Goal: Task Accomplishment & Management: Use online tool/utility

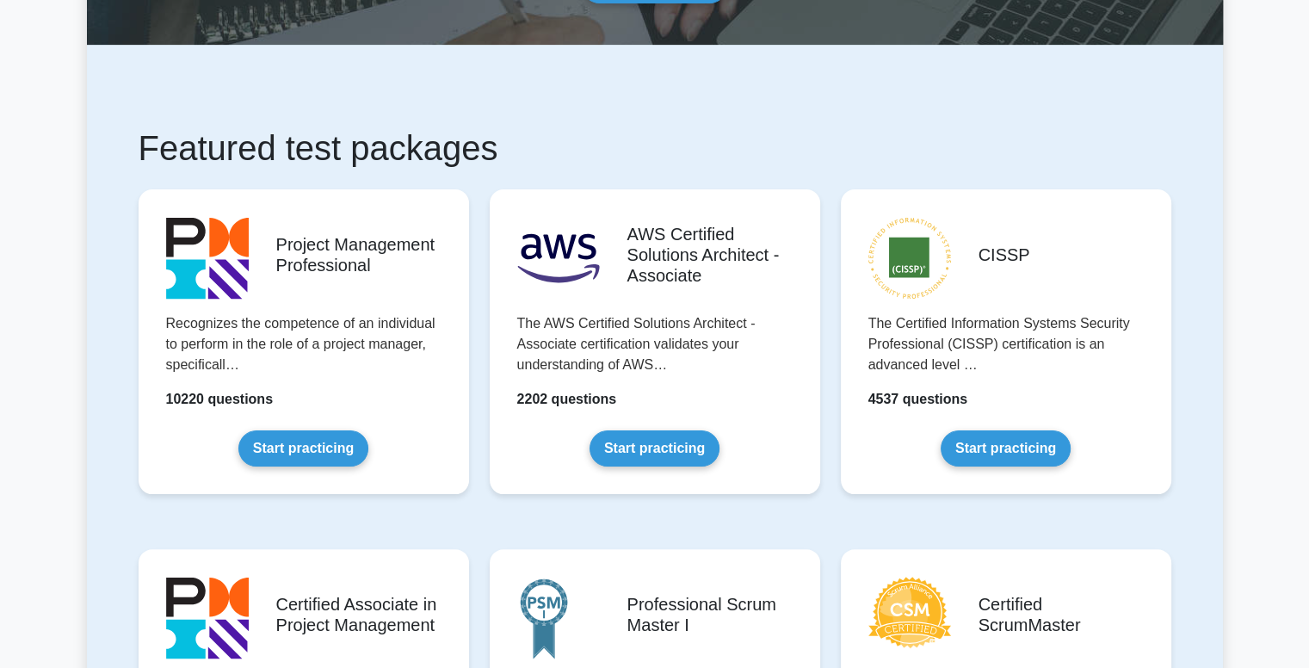
scroll to position [277, 0]
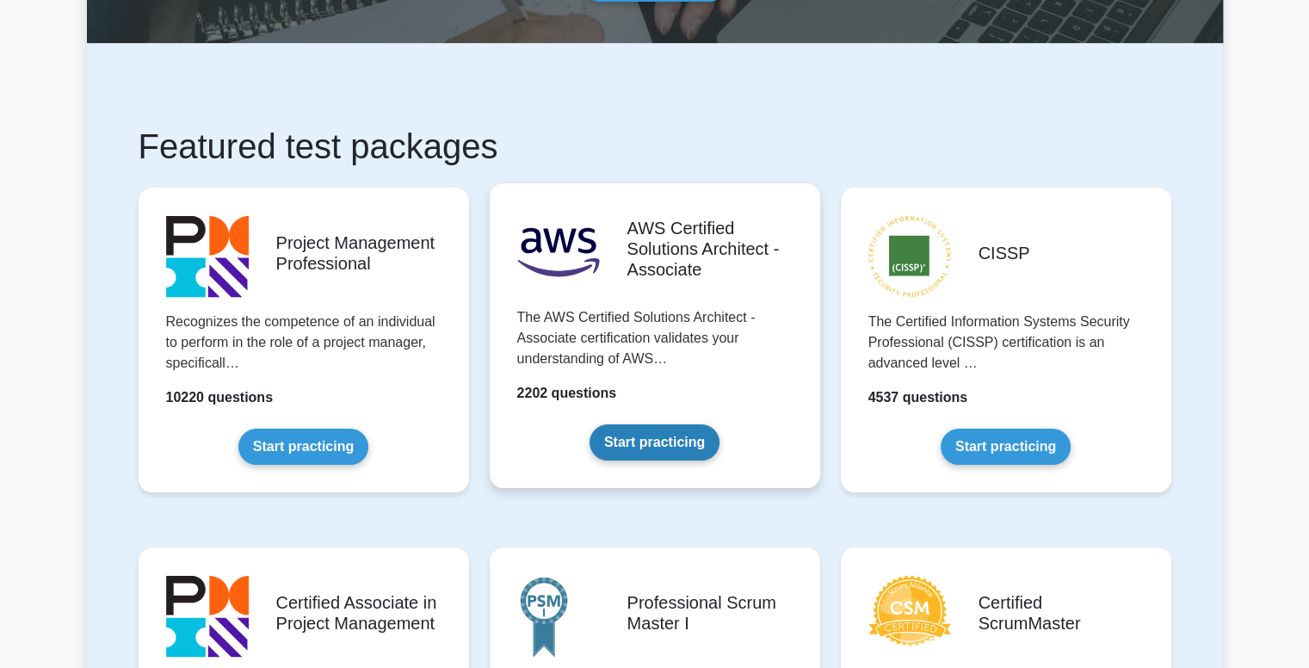
click at [647, 444] on link "Start practicing" at bounding box center [655, 442] width 130 height 36
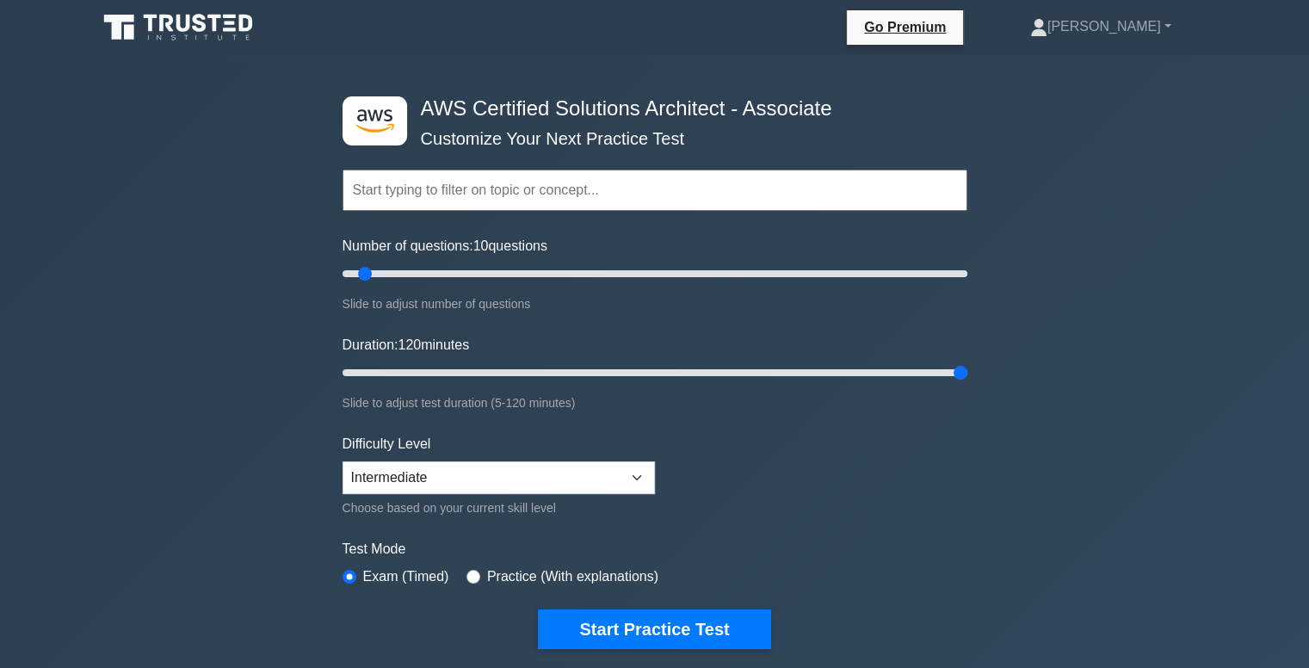
drag, startPoint x: 373, startPoint y: 362, endPoint x: 1321, endPoint y: 308, distance: 950.2
type input "120"
click at [968, 362] on input "Duration: 120 minutes" at bounding box center [655, 372] width 625 height 21
drag, startPoint x: 366, startPoint y: 275, endPoint x: 1133, endPoint y: 228, distance: 768.5
type input "200"
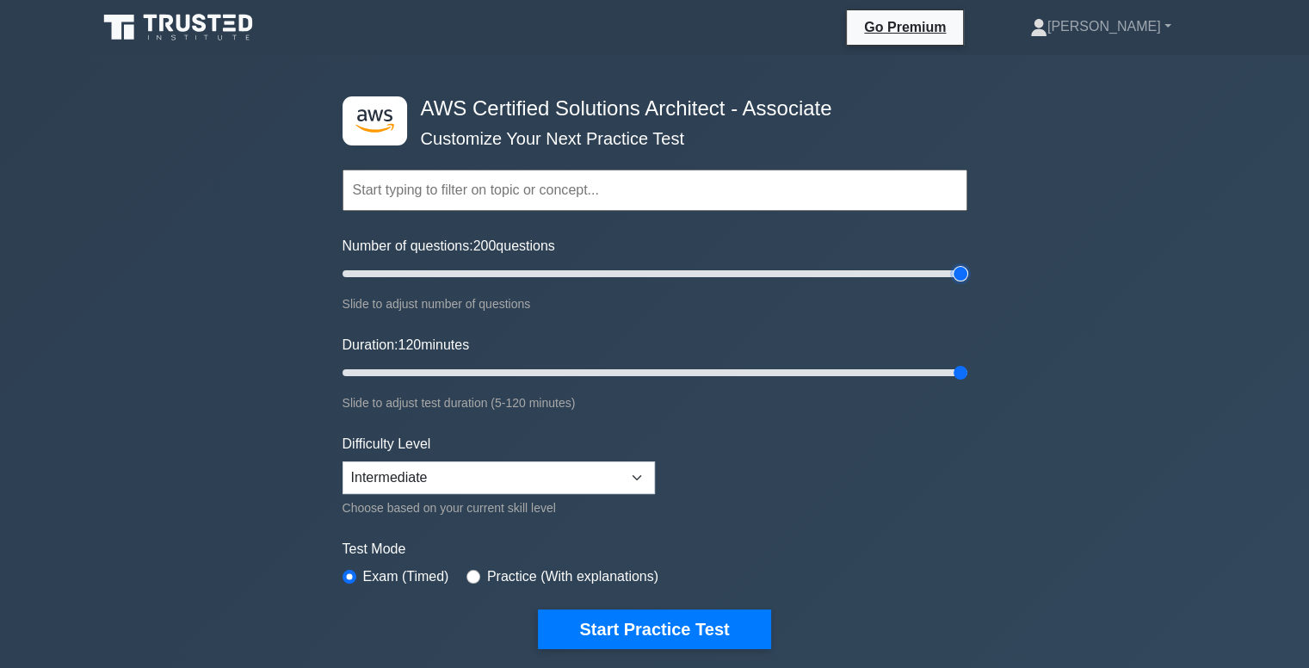
click at [968, 263] on input "Number of questions: 200 questions" at bounding box center [655, 273] width 625 height 21
click at [609, 472] on select "Beginner Intermediate Expert" at bounding box center [499, 477] width 313 height 33
select select "expert"
click at [343, 461] on select "Beginner Intermediate Expert" at bounding box center [499, 477] width 313 height 33
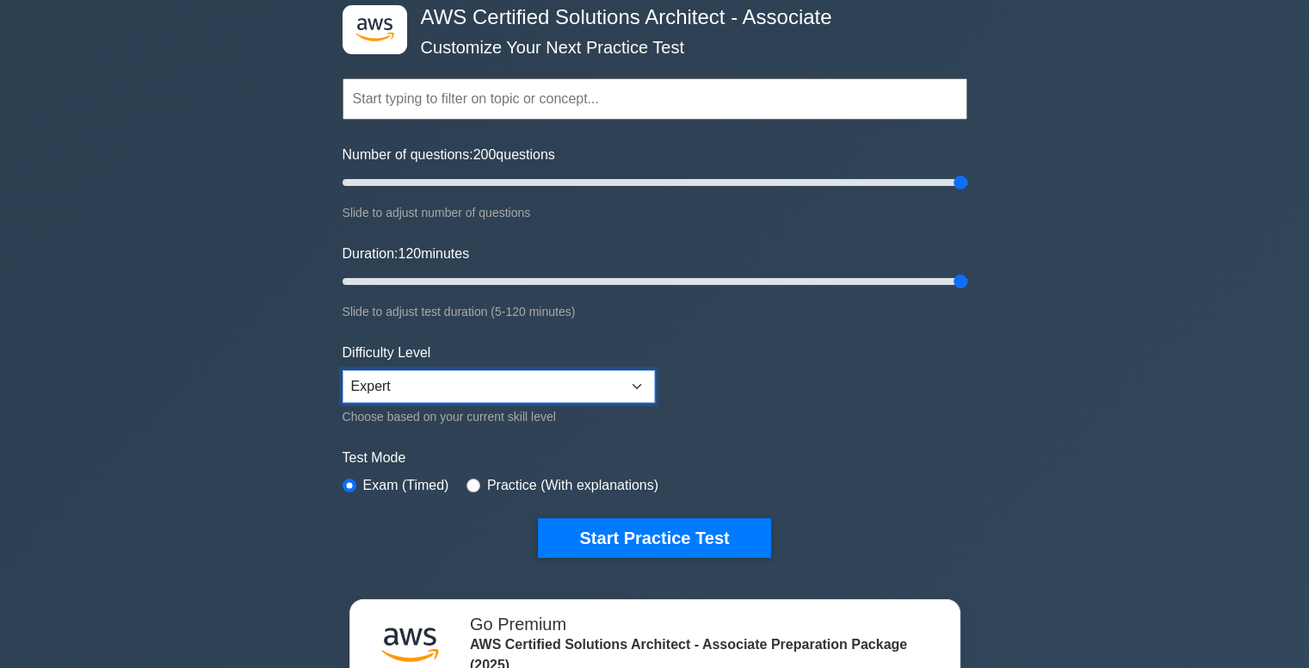
scroll to position [92, 0]
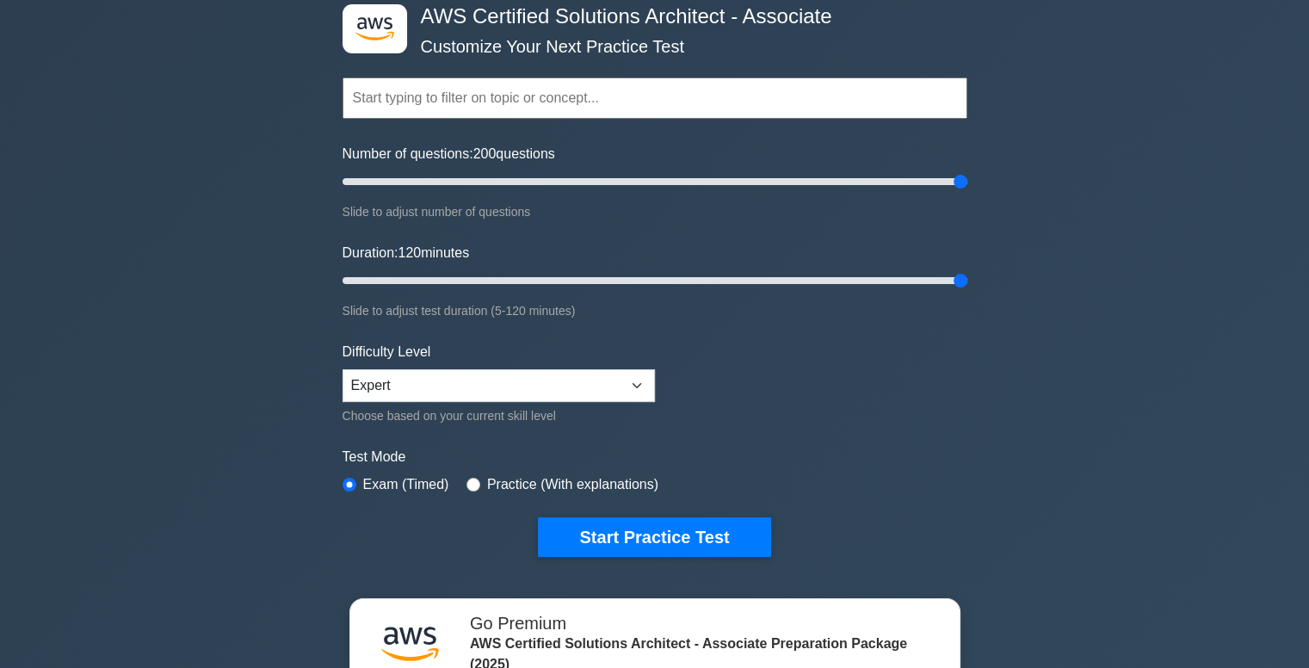
click at [461, 490] on div "Test Mode Exam (Timed) Practice (With explanations)" at bounding box center [655, 472] width 625 height 50
click at [467, 483] on input "radio" at bounding box center [474, 485] width 14 height 14
radio input "true"
